Goal: Complete application form

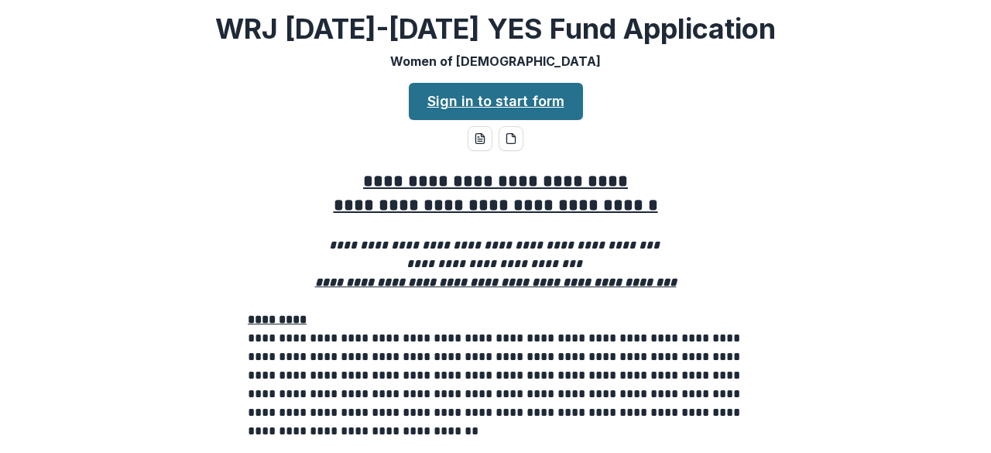
click at [455, 110] on link "Sign in to start form" at bounding box center [496, 101] width 174 height 37
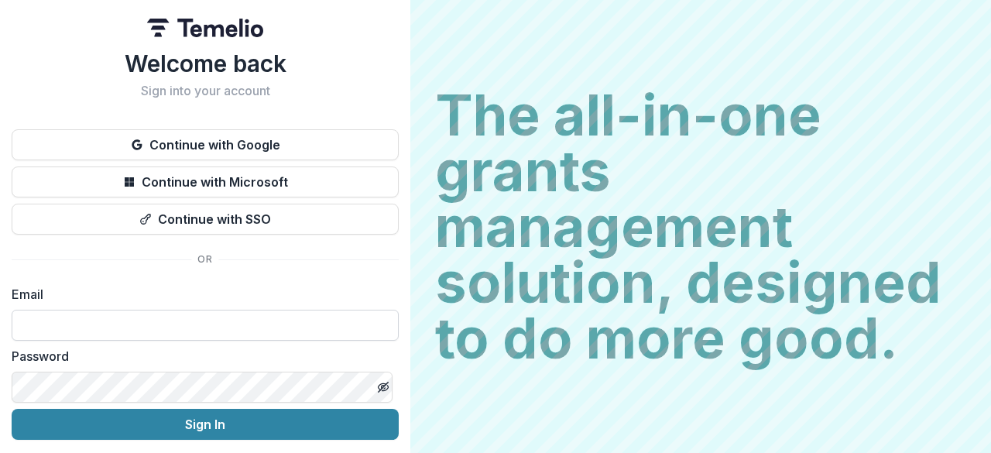
click at [276, 321] on input at bounding box center [205, 325] width 387 height 31
type input "**********"
click at [200, 409] on button "Sign In" at bounding box center [205, 424] width 387 height 31
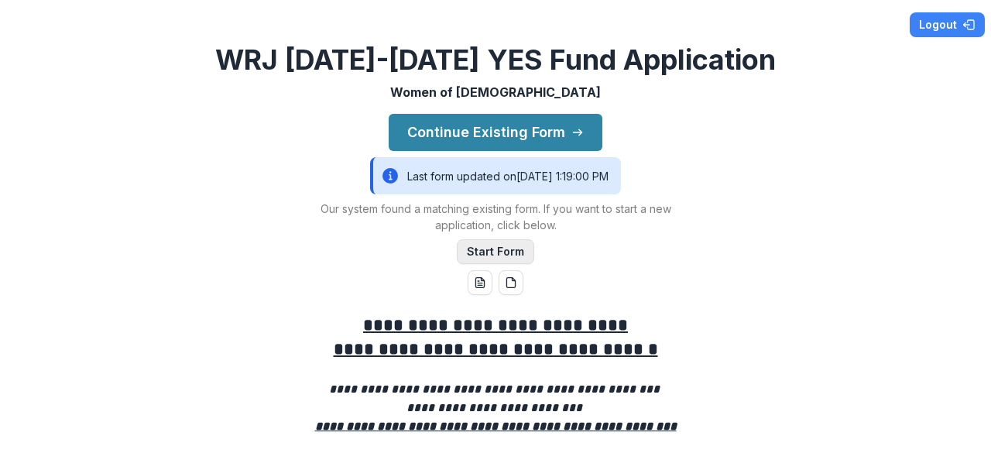
click at [498, 258] on button "Start Form" at bounding box center [495, 251] width 77 height 25
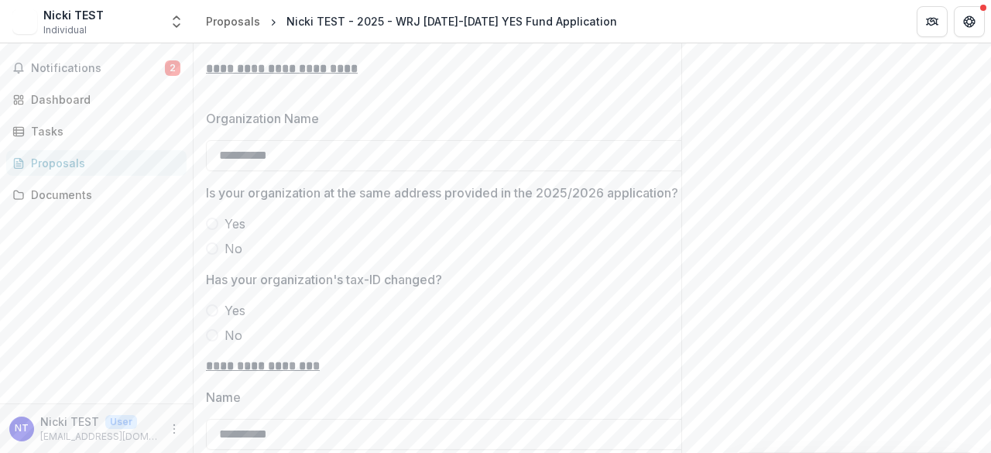
scroll to position [1007, 0]
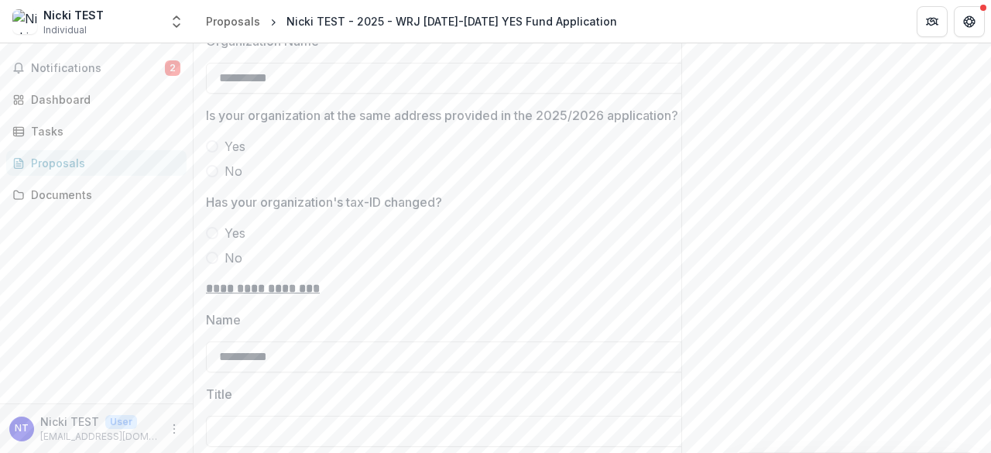
click at [239, 140] on span "Yes" at bounding box center [235, 146] width 21 height 19
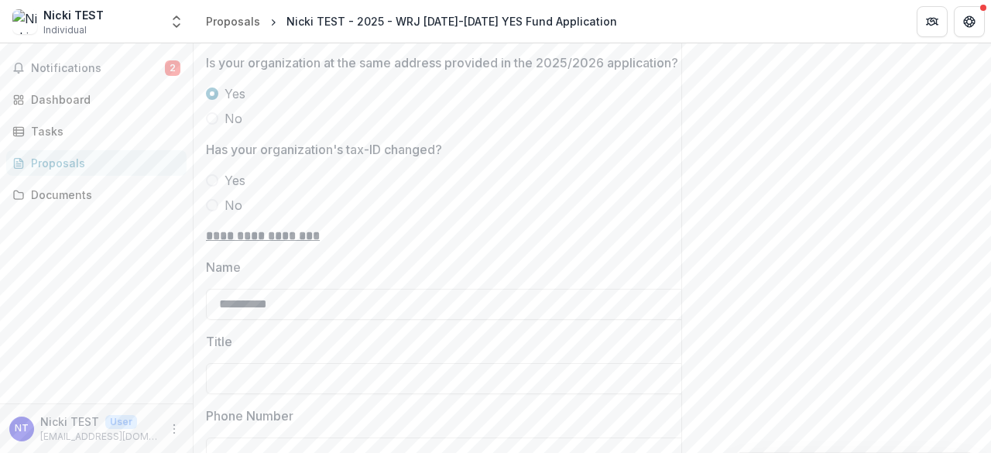
scroll to position [1084, 0]
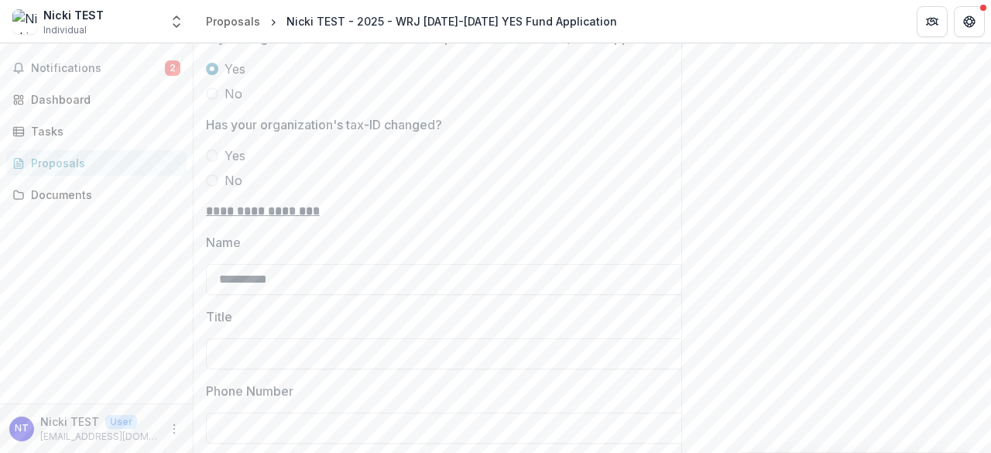
click at [230, 173] on span "No" at bounding box center [234, 180] width 18 height 19
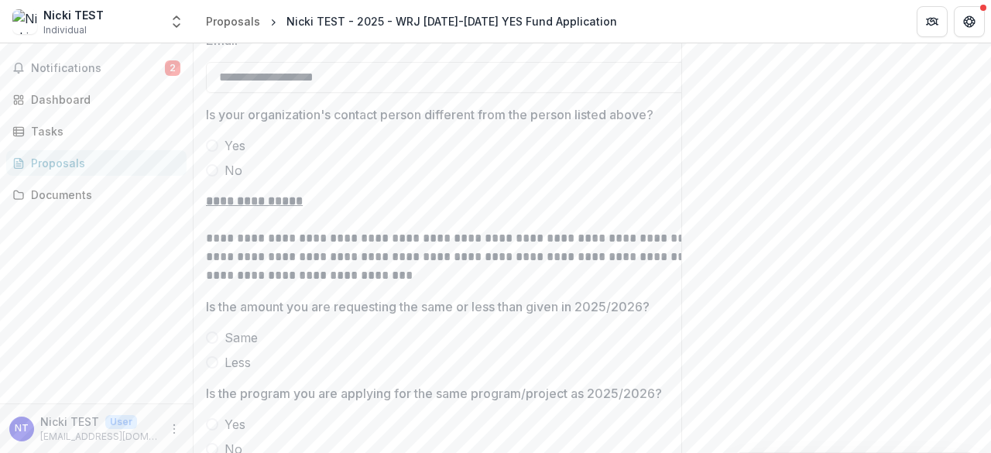
scroll to position [1549, 0]
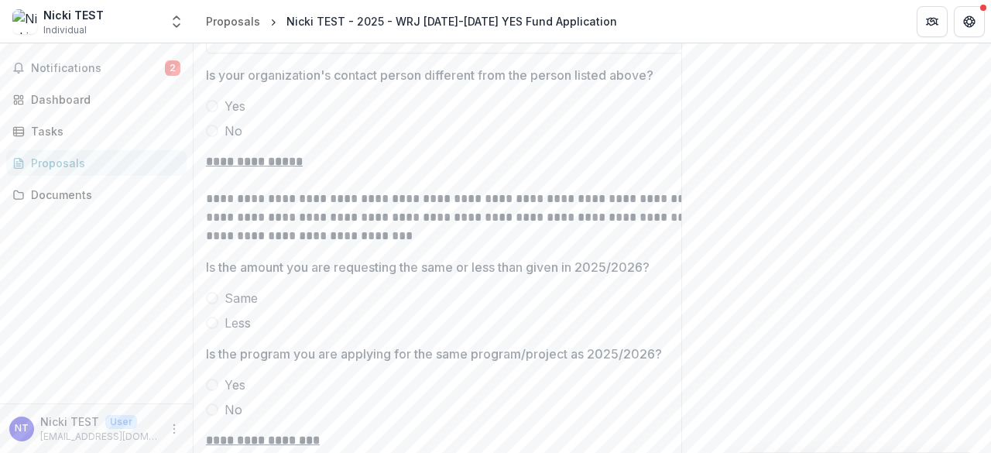
click at [239, 103] on span "Yes" at bounding box center [235, 106] width 21 height 19
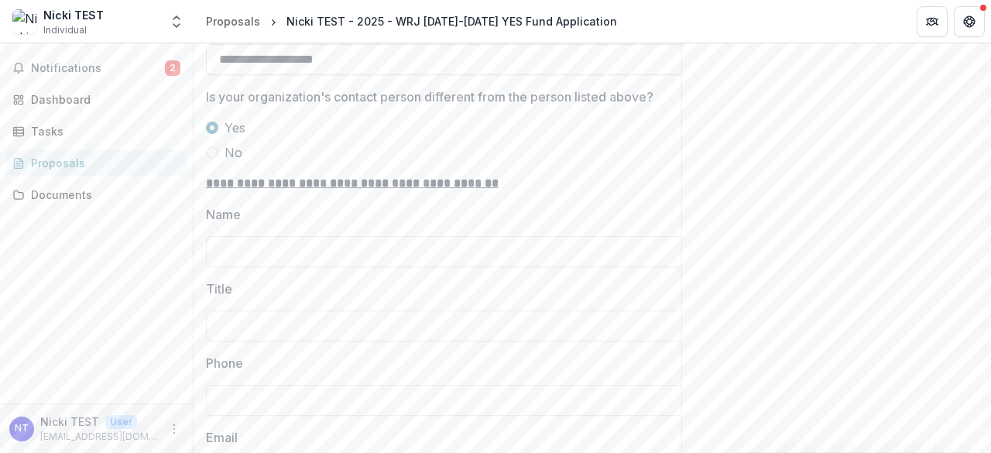
scroll to position [1472, 0]
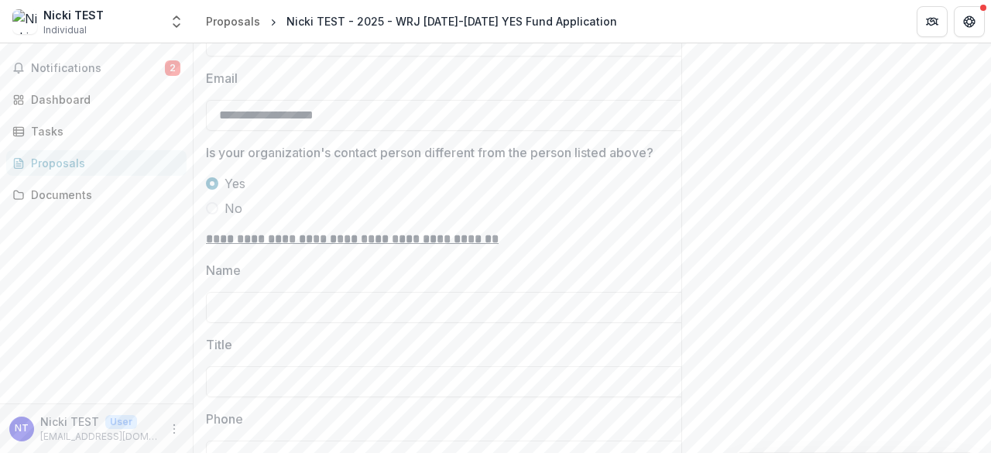
click at [231, 204] on span "No" at bounding box center [234, 208] width 18 height 19
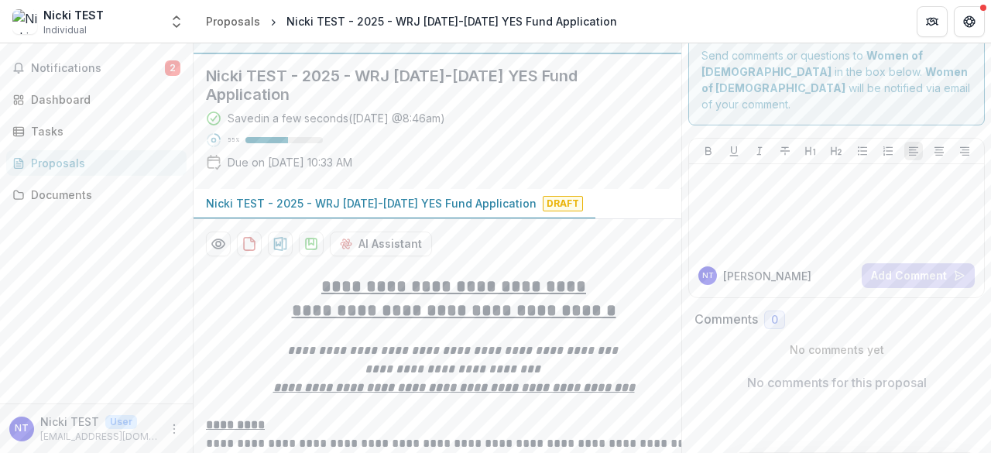
scroll to position [0, 0]
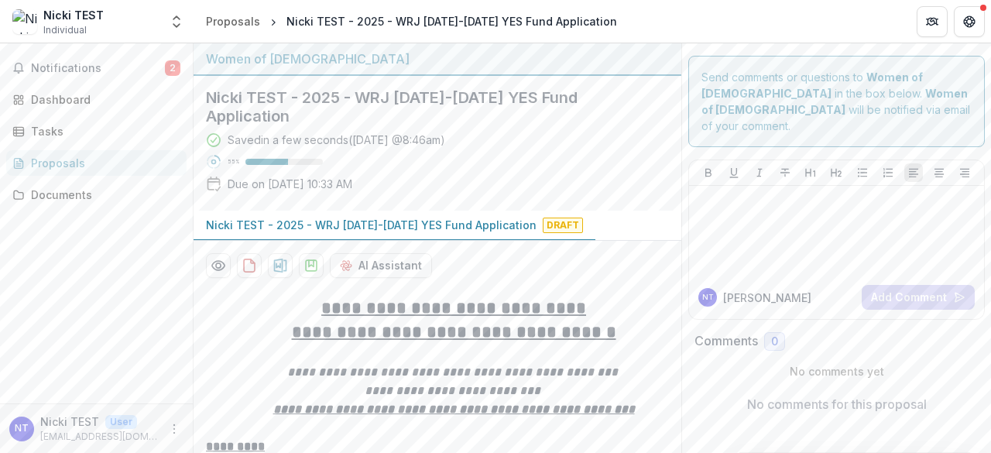
click at [101, 262] on div "Notifications 2 Dashboard Tasks Proposals Documents" at bounding box center [96, 223] width 193 height 360
